Goal: Task Accomplishment & Management: Manage account settings

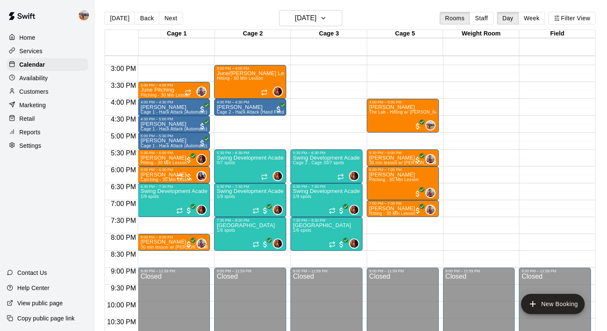
scroll to position [503, 0]
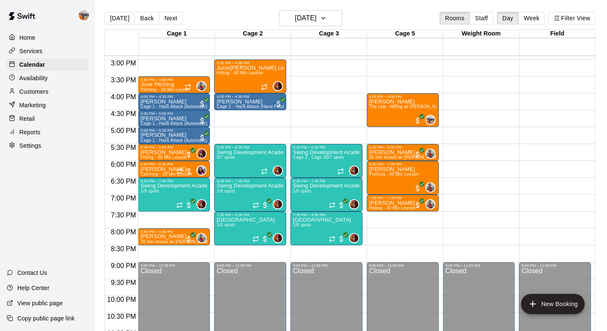
click at [332, 6] on main "[DATE] Back [DATE][DATE] Rooms Staff Day Week Filter View Cage 1 14 Tue Cage 2 …" at bounding box center [351, 172] width 512 height 344
click at [327, 16] on icon "button" at bounding box center [323, 18] width 7 height 10
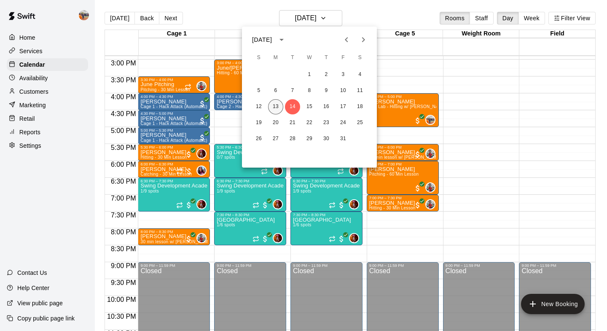
click at [277, 106] on button "13" at bounding box center [275, 106] width 15 height 15
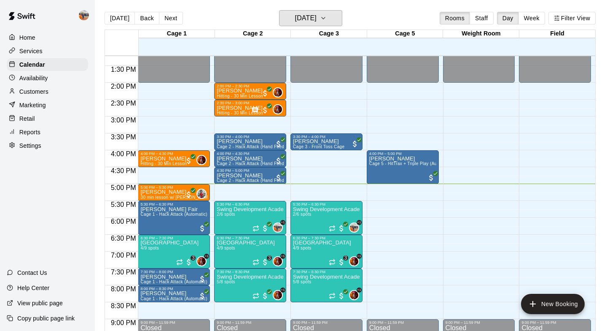
scroll to position [447, 0]
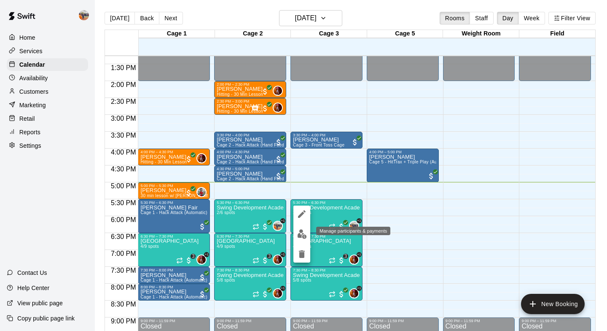
click at [302, 235] on img "edit" at bounding box center [302, 234] width 10 height 10
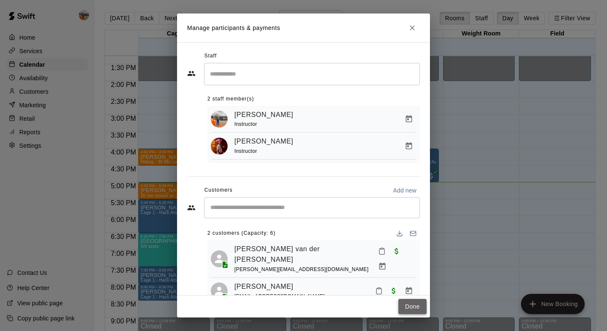
click at [417, 309] on button "Done" at bounding box center [412, 307] width 28 height 16
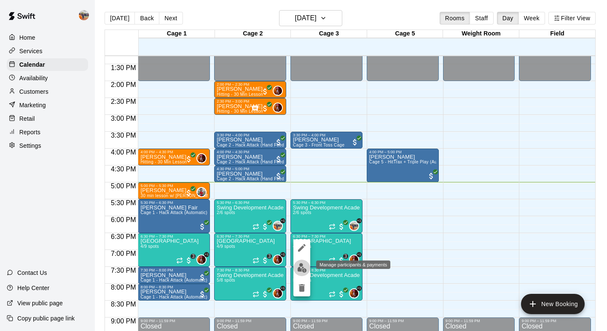
click at [299, 272] on img "edit" at bounding box center [302, 268] width 10 height 10
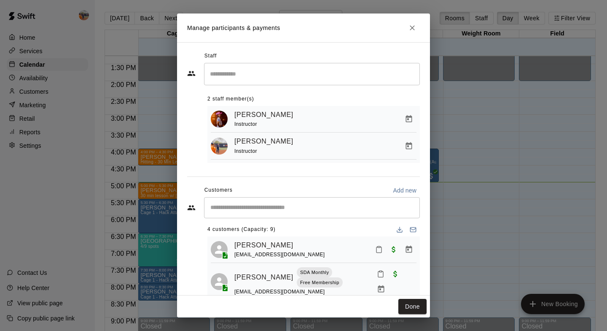
scroll to position [0, 0]
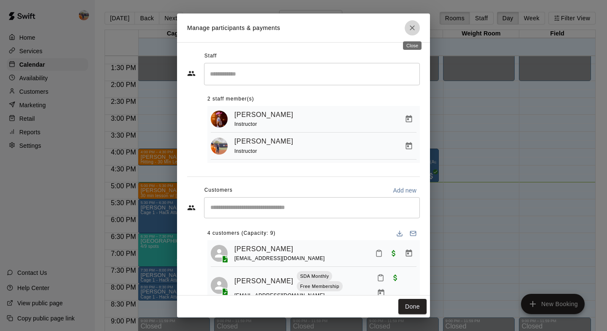
click at [412, 31] on icon "Close" at bounding box center [412, 28] width 8 height 8
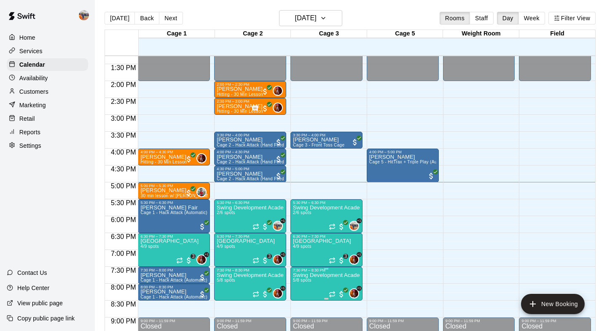
click at [331, 289] on div "+1" at bounding box center [344, 293] width 30 height 10
click at [335, 299] on img "edit" at bounding box center [338, 296] width 10 height 10
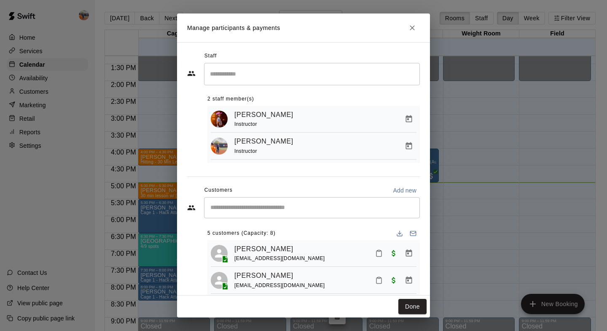
scroll to position [75, 0]
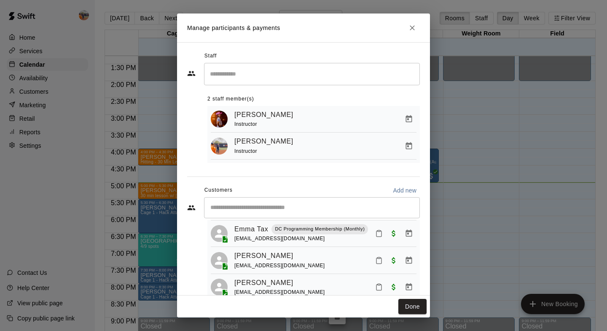
click at [413, 28] on icon "Close" at bounding box center [412, 28] width 8 height 8
